Goal: Find specific page/section: Find specific page/section

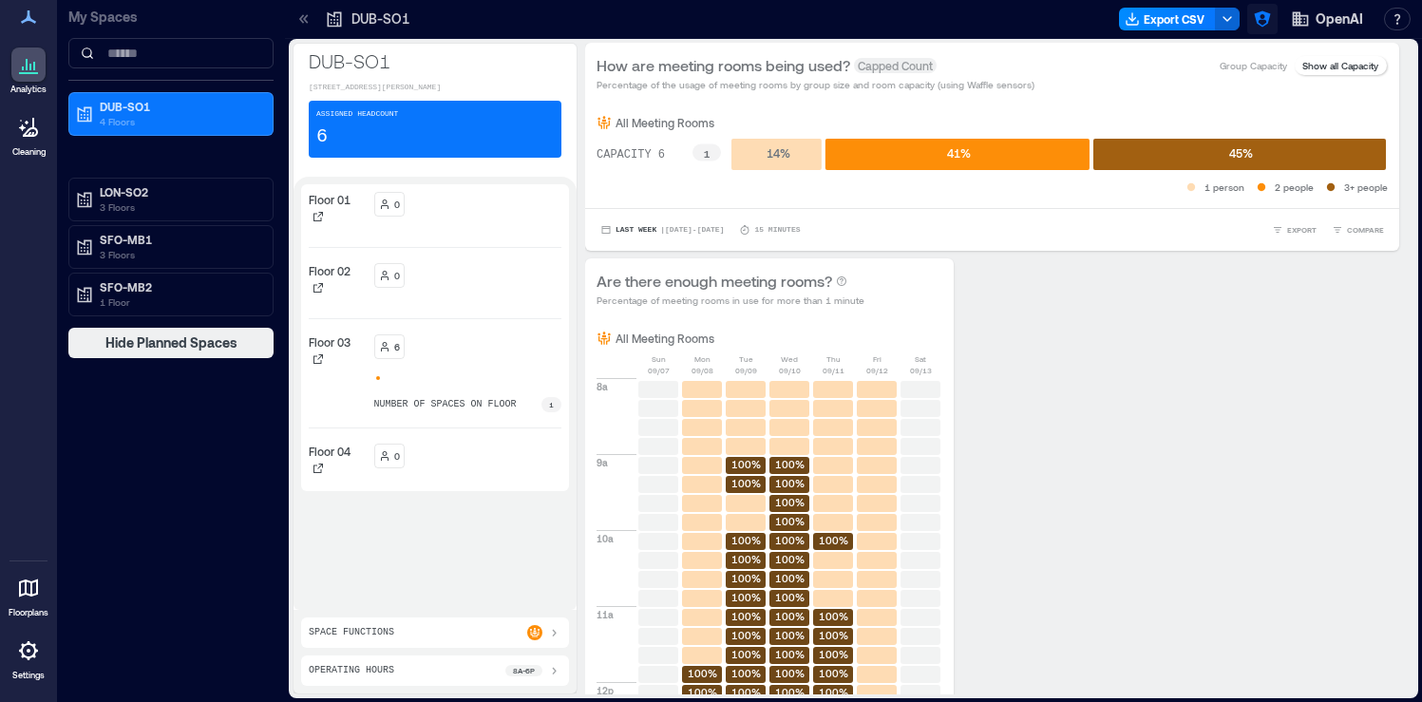
click at [1254, 26] on icon "button" at bounding box center [1261, 18] width 19 height 19
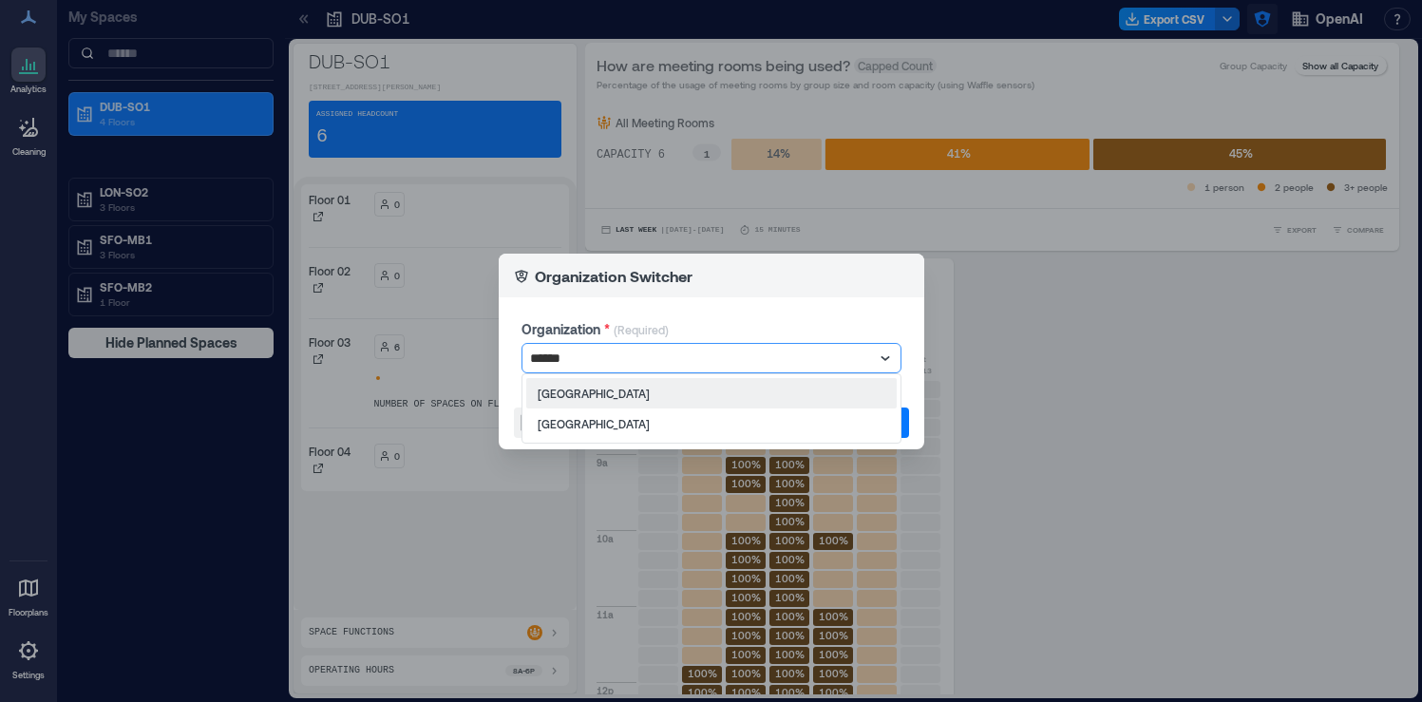
type input "*******"
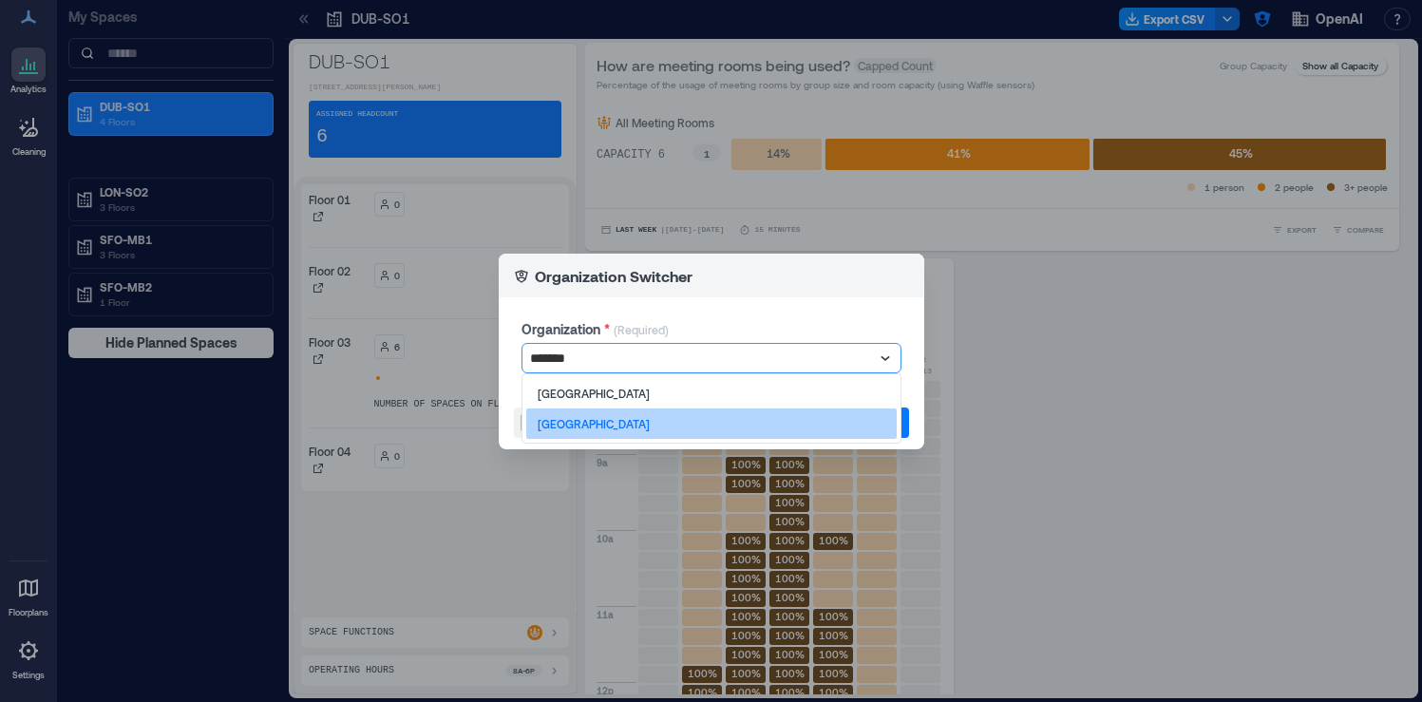
click at [798, 427] on div "[GEOGRAPHIC_DATA]" at bounding box center [711, 423] width 370 height 30
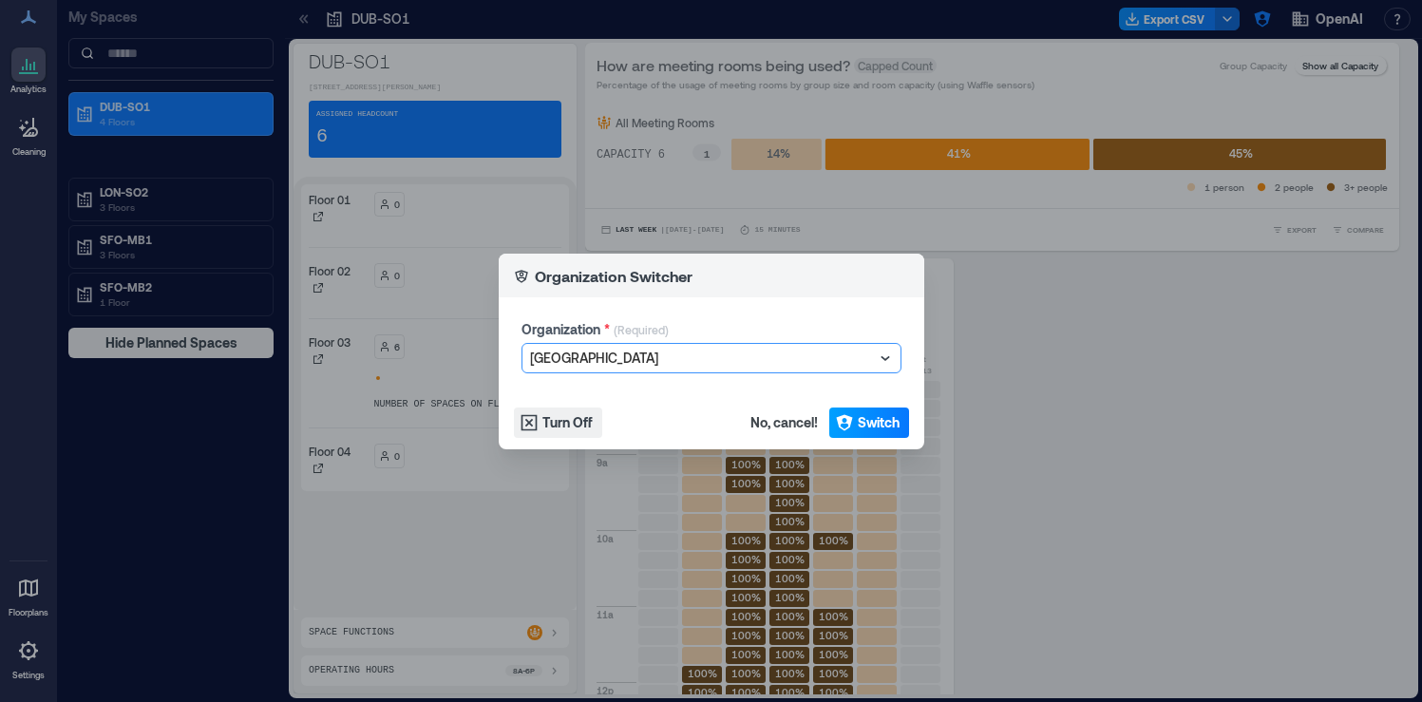
click at [879, 422] on span "Switch" at bounding box center [878, 422] width 42 height 19
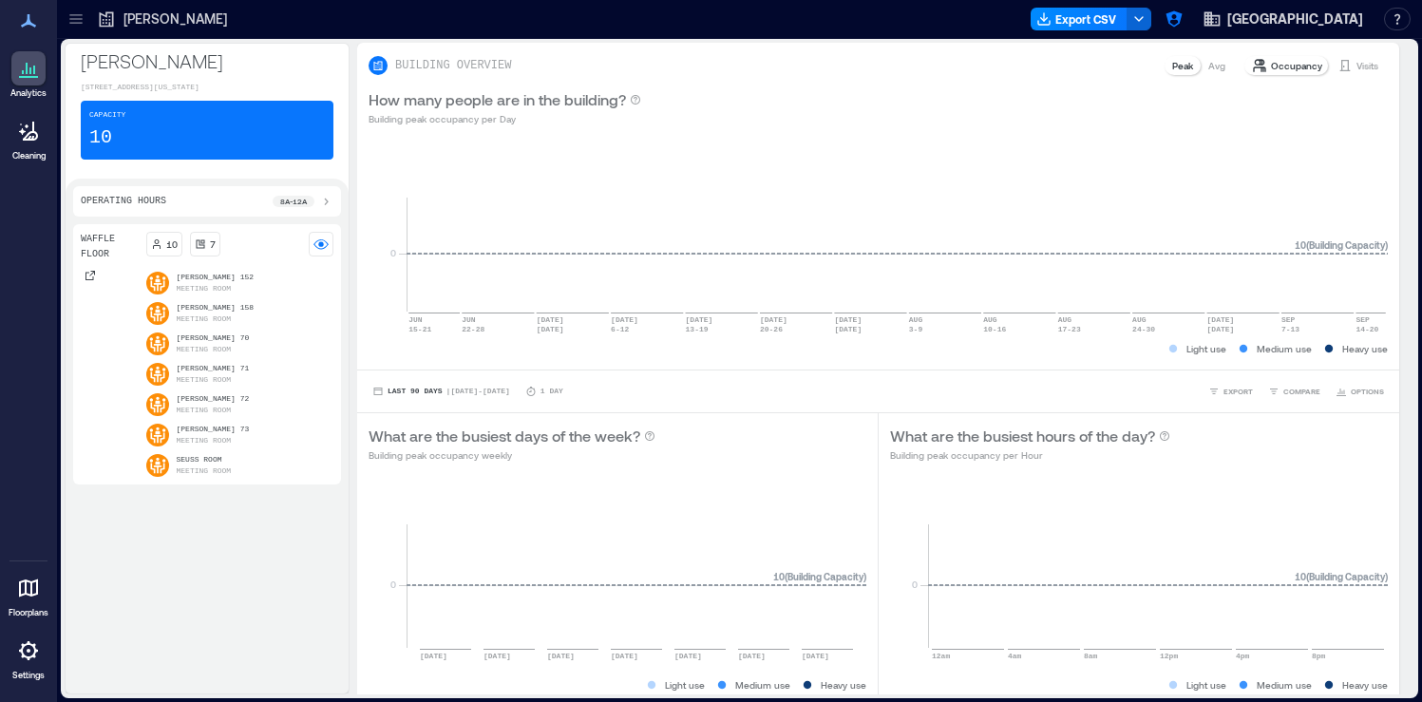
click at [36, 663] on div at bounding box center [28, 650] width 34 height 34
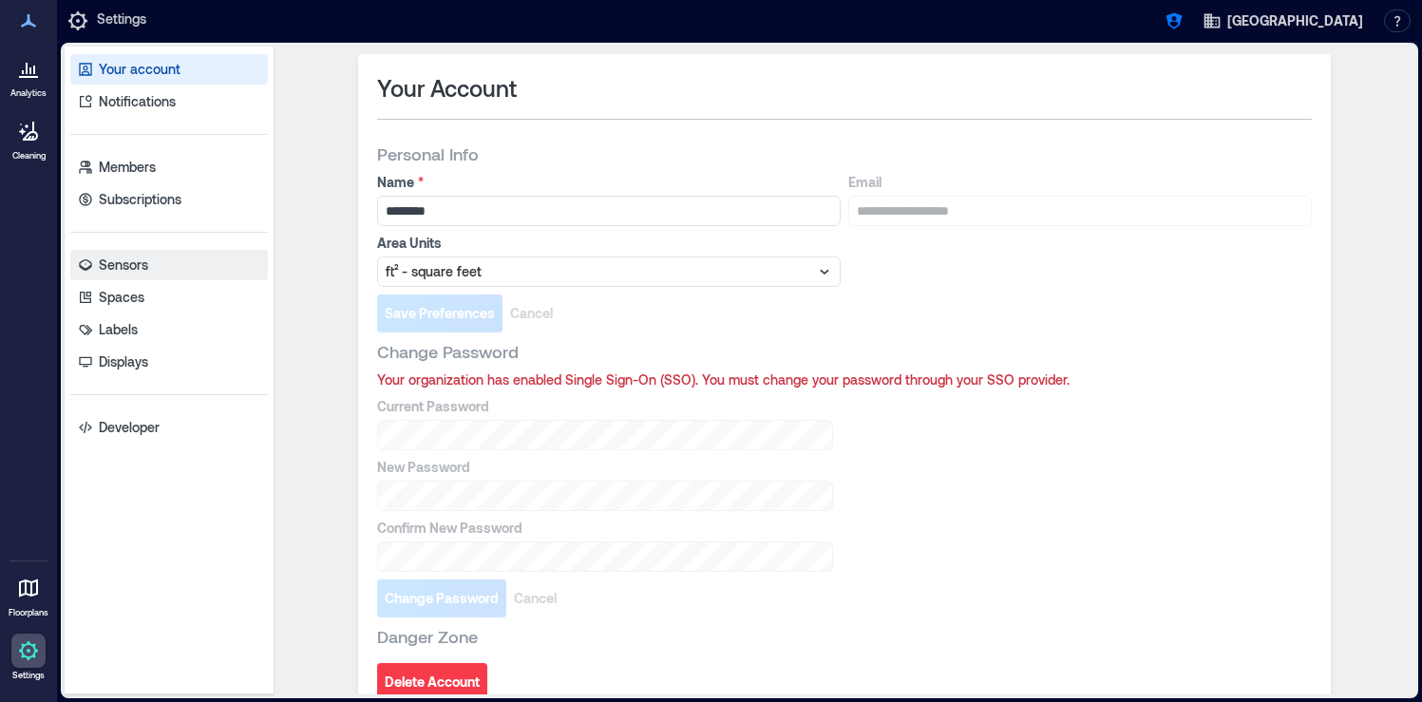
click at [181, 278] on link "Sensors" at bounding box center [169, 265] width 198 height 30
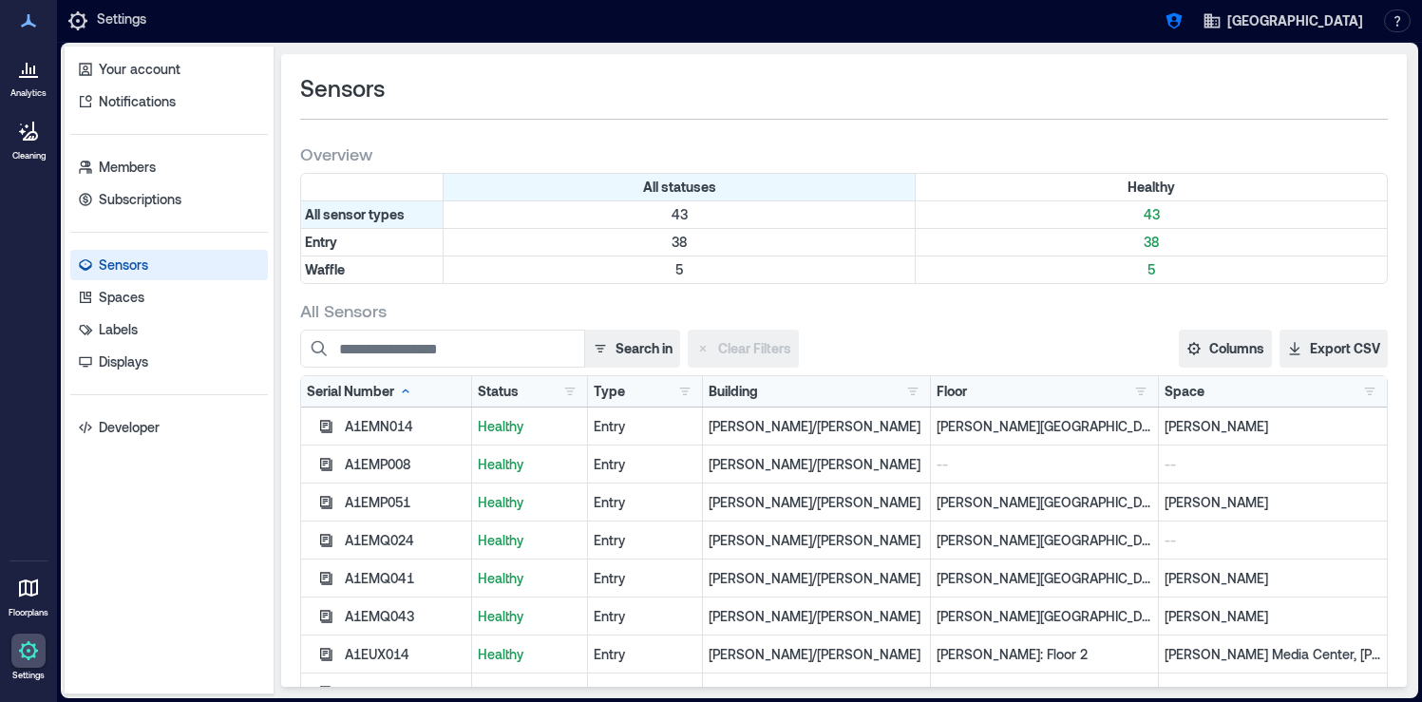
click at [703, 395] on div "Building Baker 5 Berry/Baker 38" at bounding box center [817, 391] width 228 height 30
click at [693, 395] on button "button" at bounding box center [684, 391] width 23 height 19
click at [695, 459] on div "Waffle 5" at bounding box center [740, 460] width 112 height 19
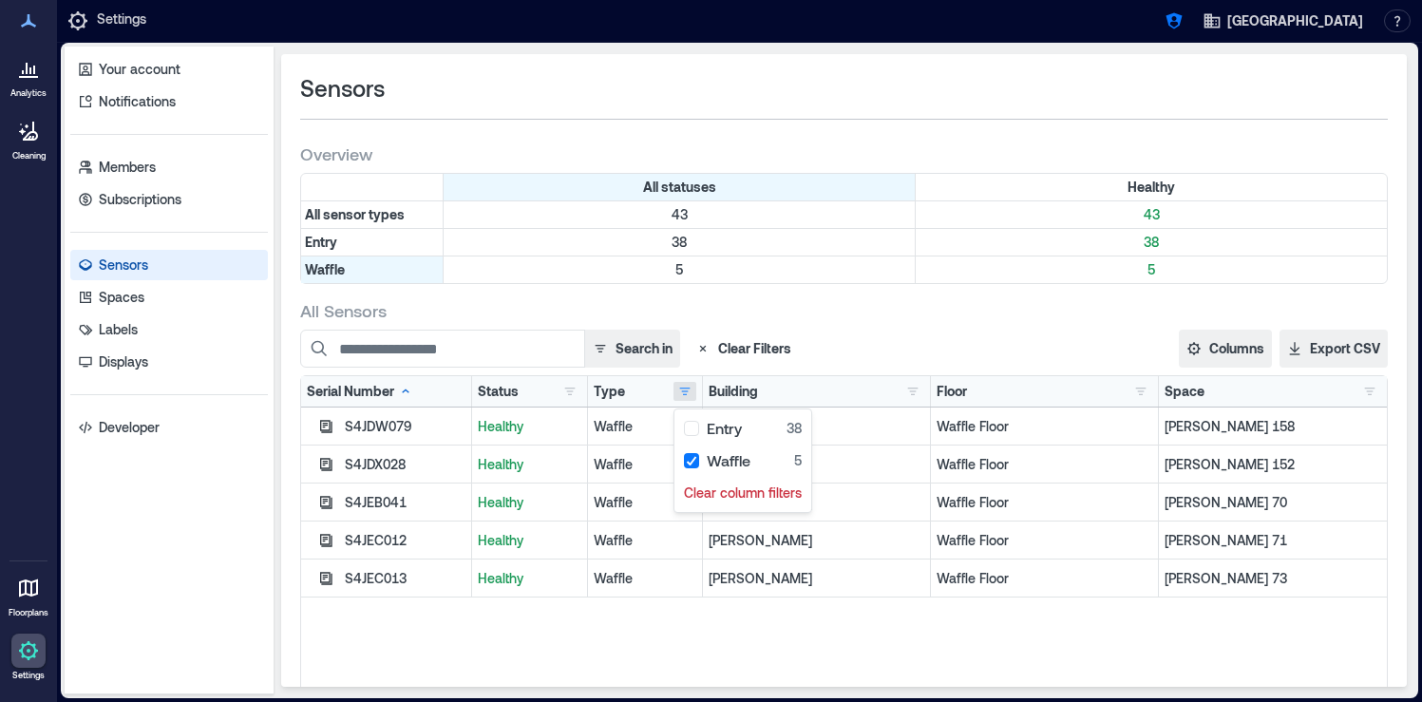
click at [908, 622] on div "S4JDW079 Healthy Waffle Baker Waffle Floor Baker 158 S4JDX028 Healthy Waffle Ba…" at bounding box center [843, 644] width 1085 height 475
drag, startPoint x: 425, startPoint y: 428, endPoint x: 331, endPoint y: 426, distance: 94.0
click at [331, 426] on div "S4JDW079" at bounding box center [386, 426] width 171 height 38
copy div "S4JDW079"
click at [41, 82] on div at bounding box center [28, 68] width 34 height 34
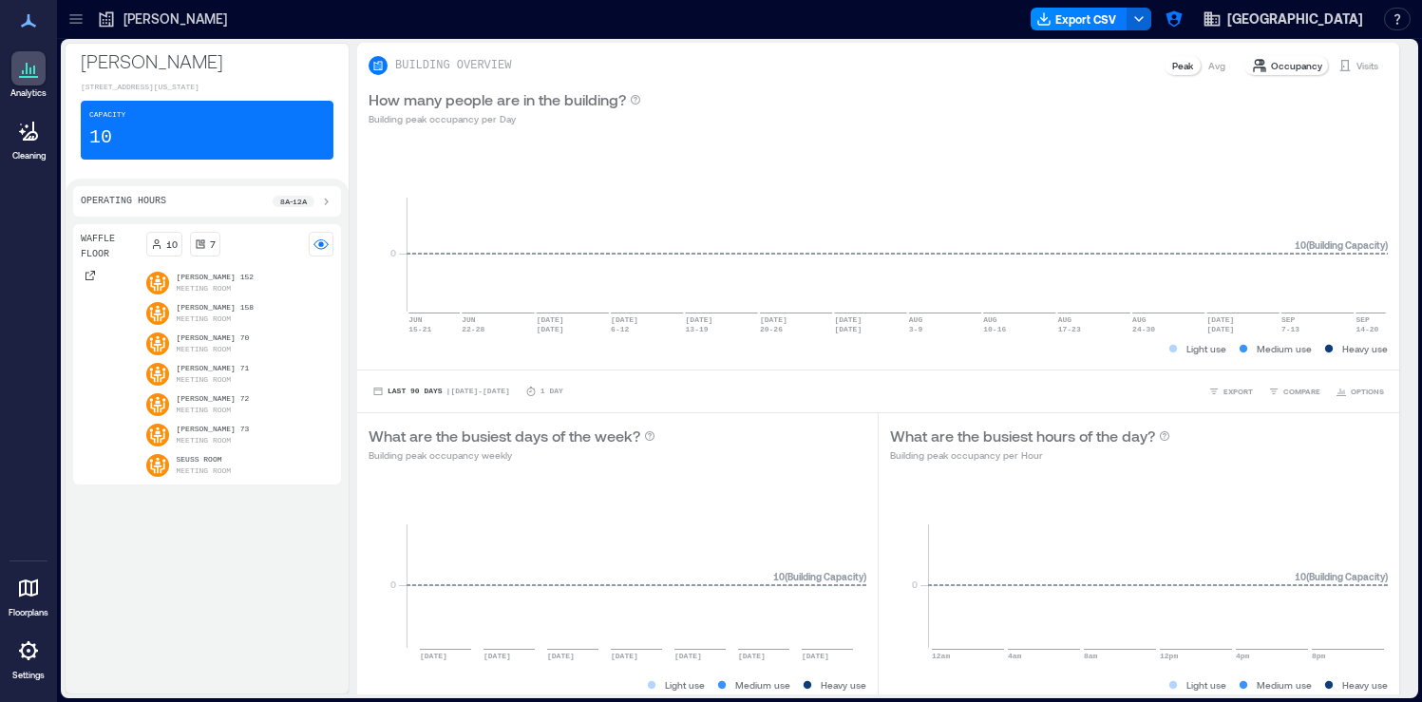
click at [85, 19] on icon at bounding box center [75, 18] width 19 height 19
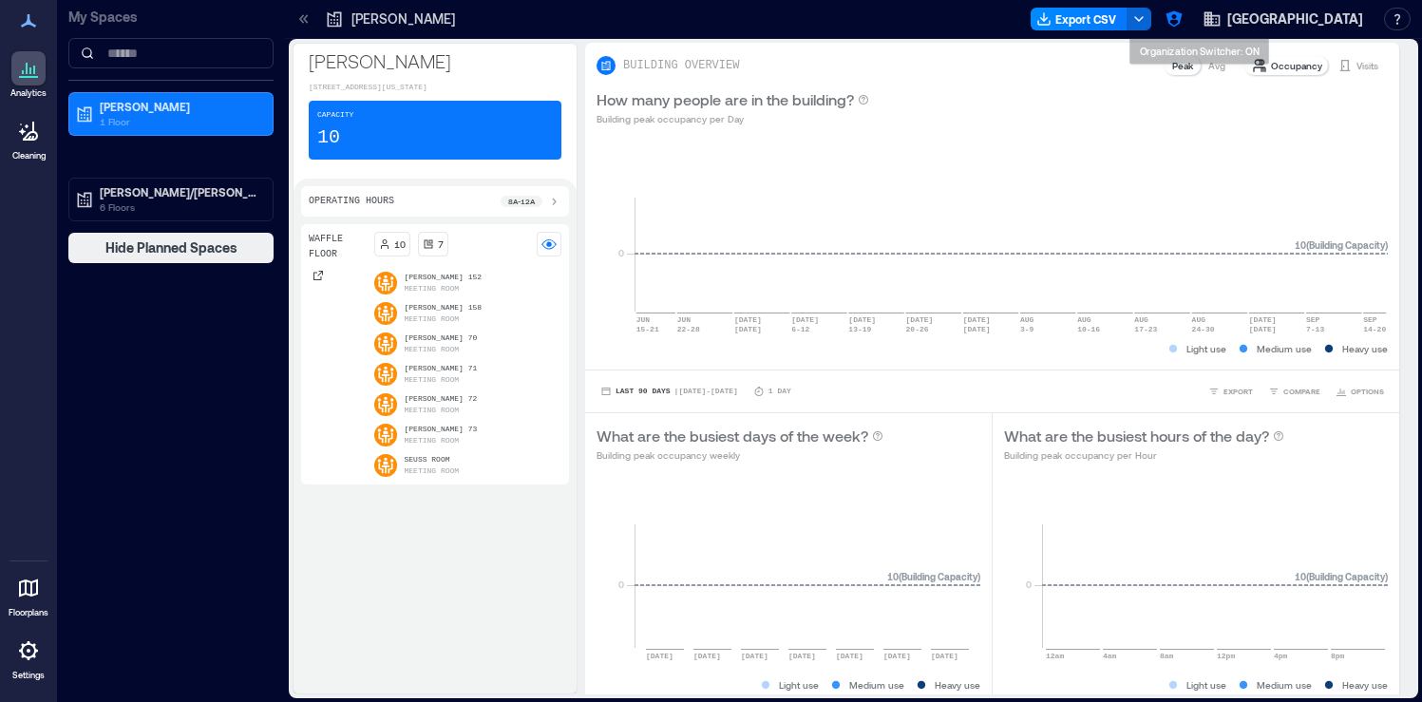
click at [1201, 34] on div "Baker Export CSV Dartmouth Library Resources API Documentation Help Center Cont…" at bounding box center [853, 19] width 1137 height 39
click at [1183, 25] on icon "button" at bounding box center [1173, 18] width 19 height 19
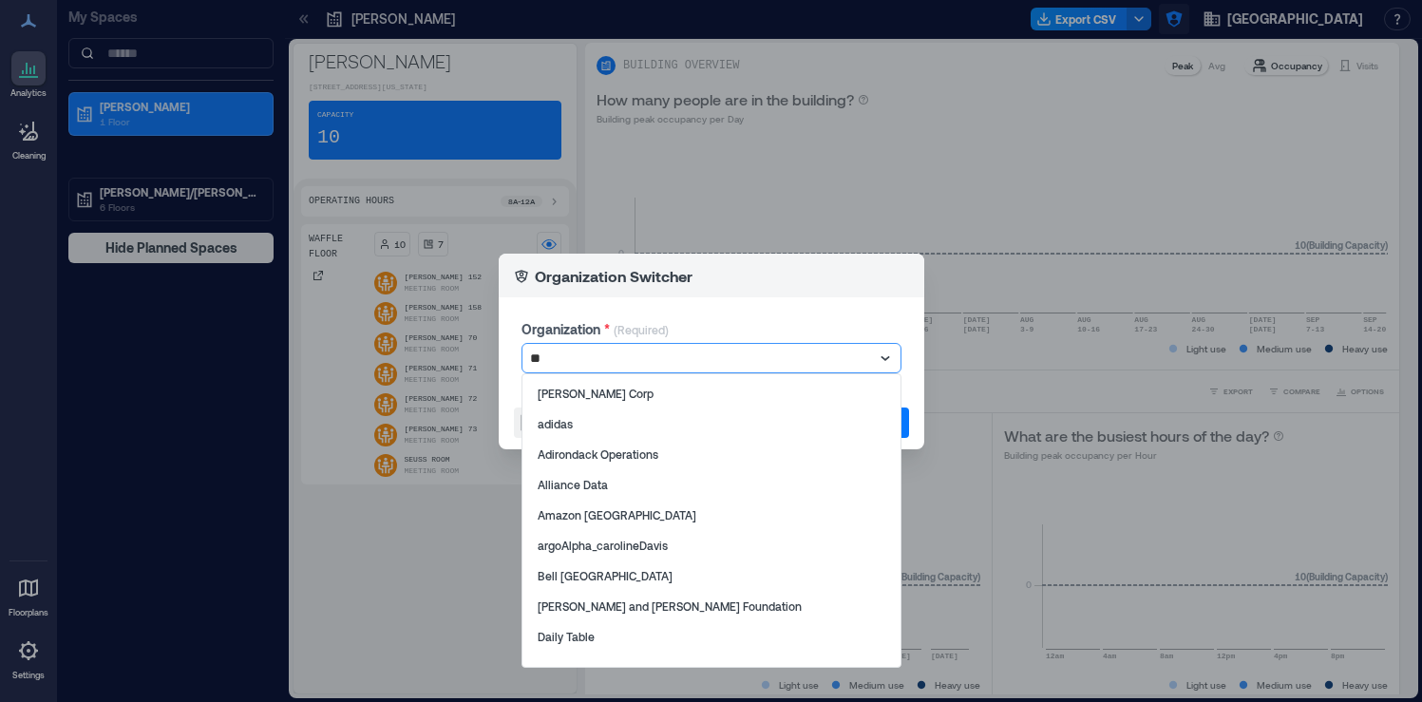
type input "*"
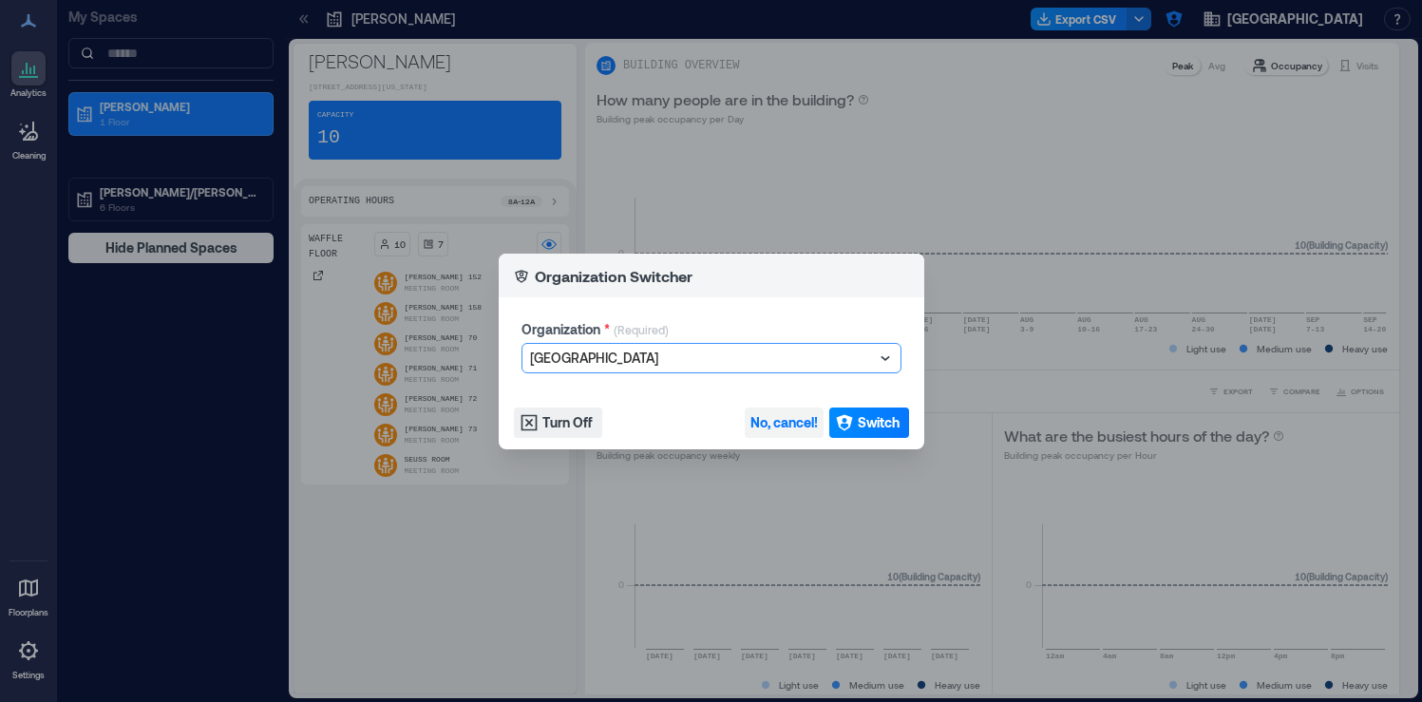
click at [797, 424] on span "No, cancel!" at bounding box center [783, 422] width 67 height 19
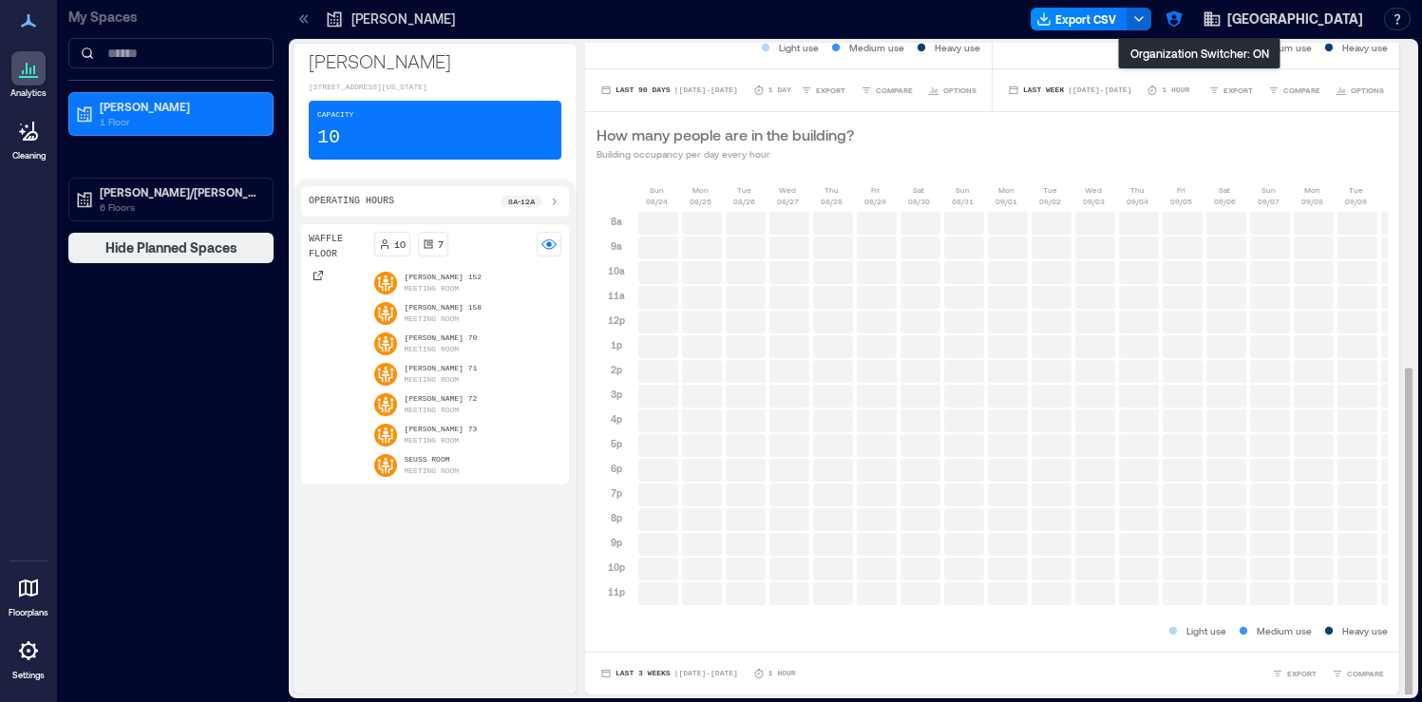
scroll to position [2, 0]
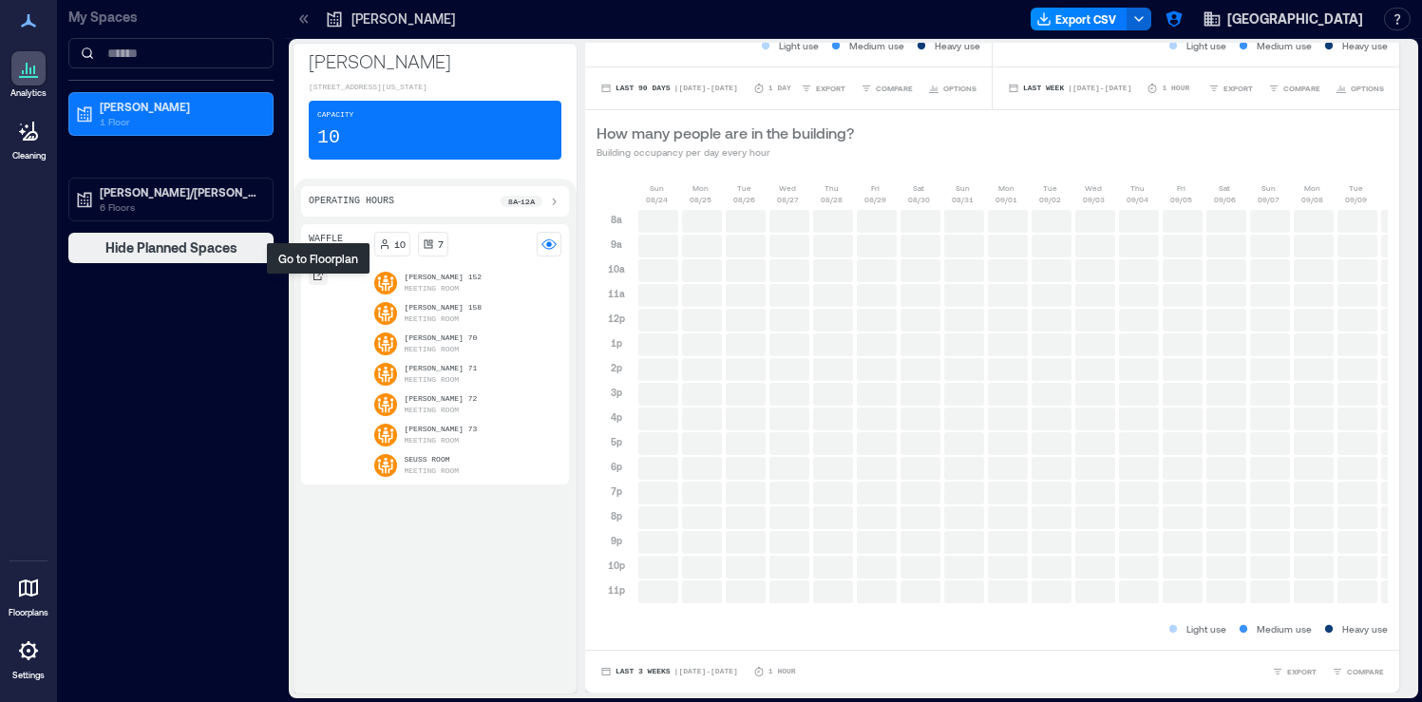
click at [322, 280] on icon at bounding box center [317, 275] width 9 height 9
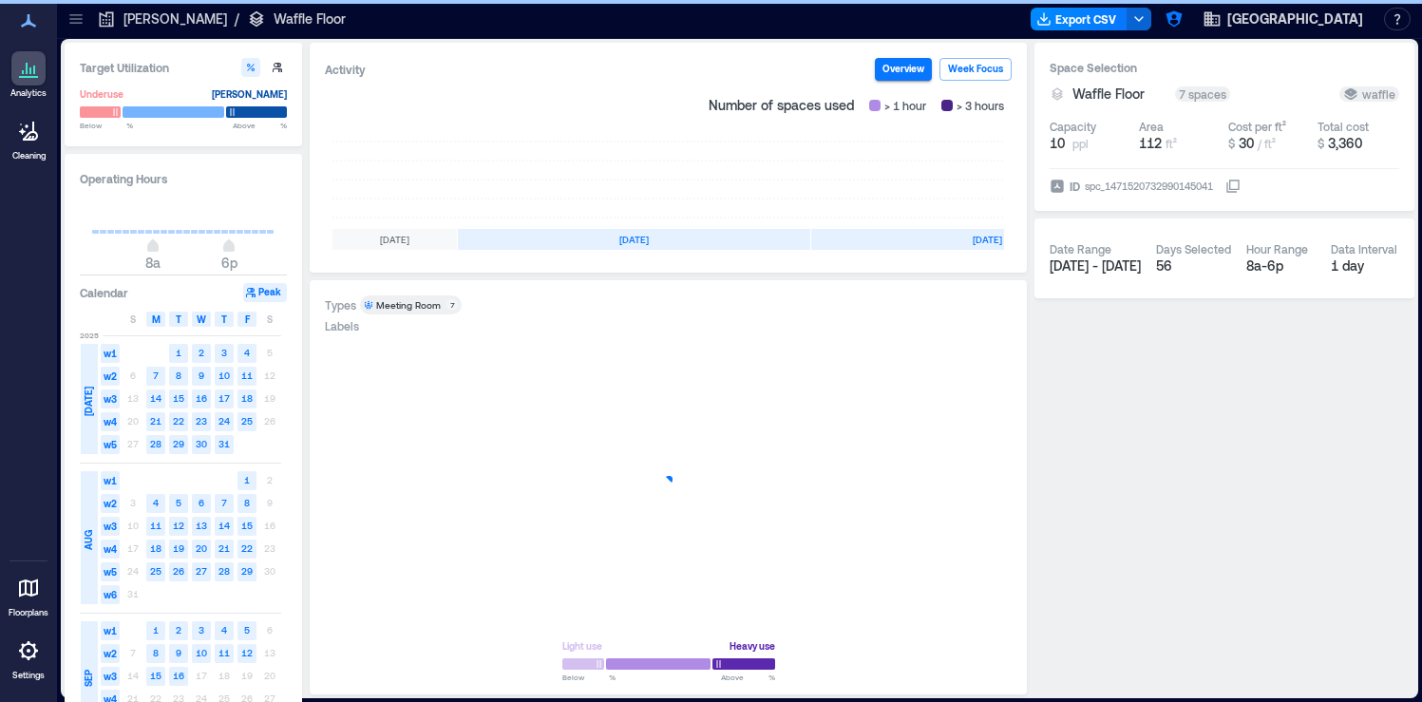
scroll to position [0, 354]
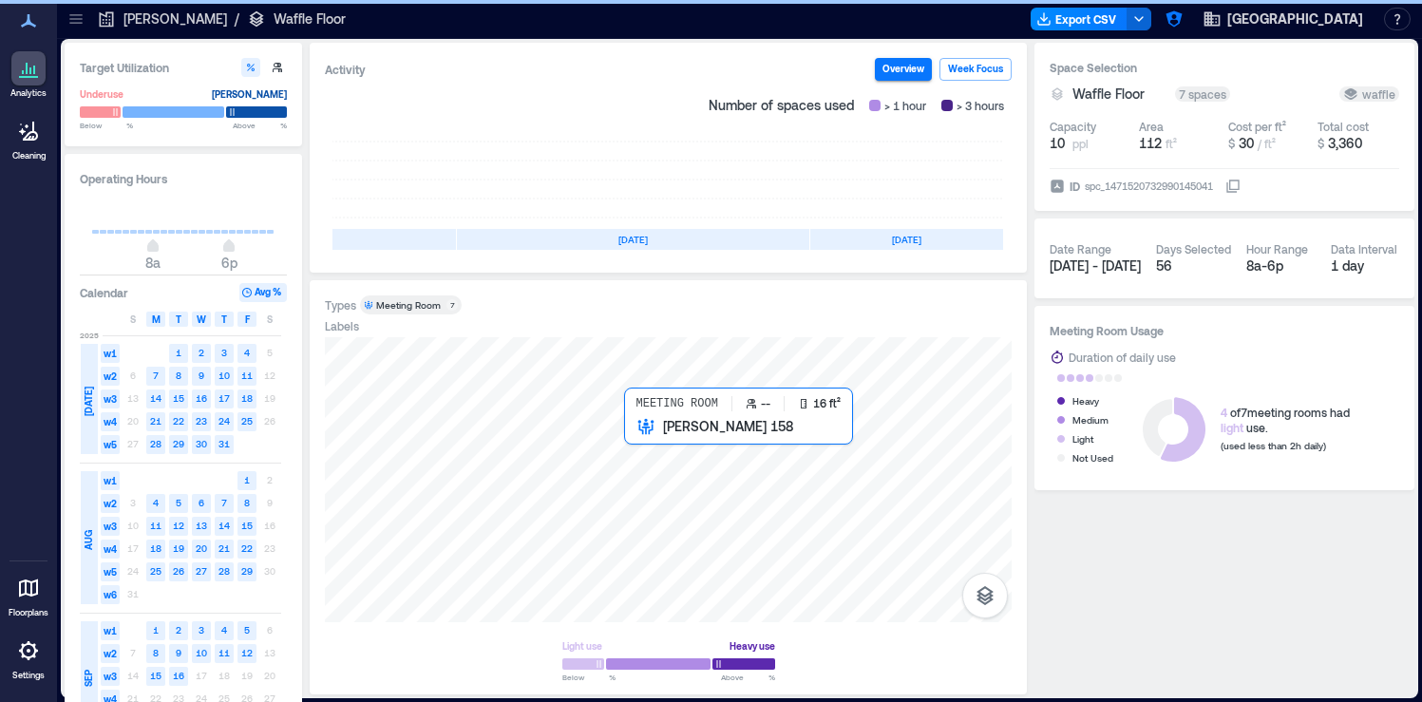
click at [632, 451] on div at bounding box center [668, 479] width 687 height 285
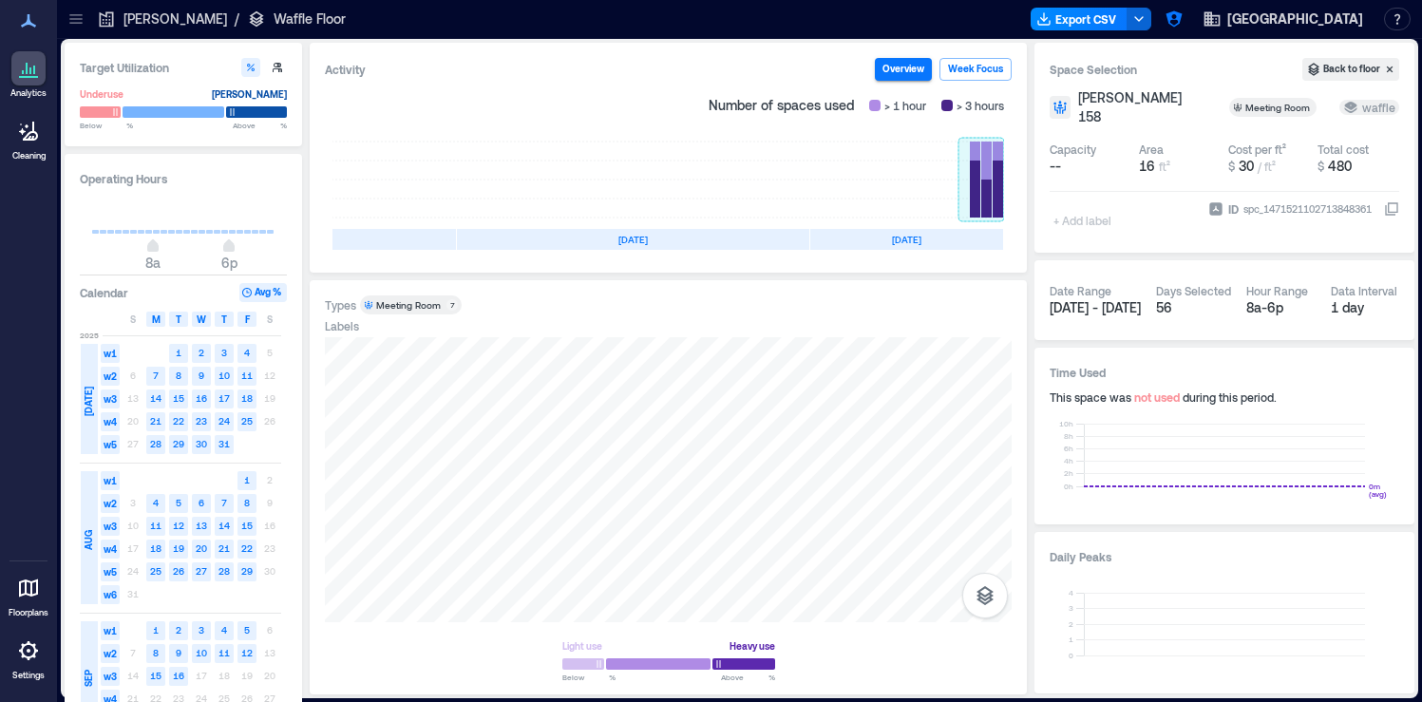
click at [993, 159] on rect at bounding box center [981, 179] width 46 height 76
